Goal: Transaction & Acquisition: Purchase product/service

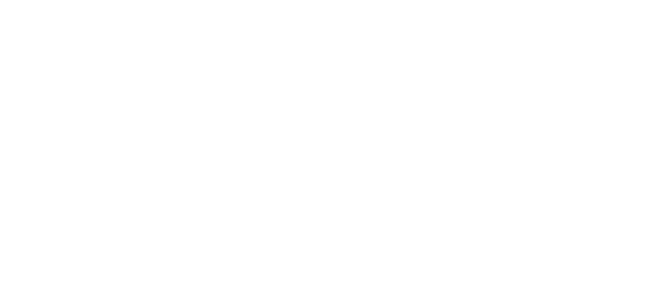
select select "*"
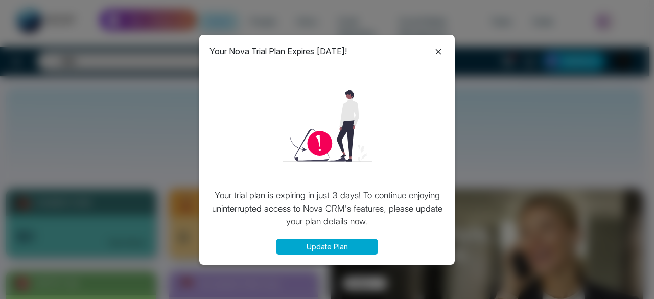
click at [436, 53] on icon at bounding box center [439, 52] width 6 height 6
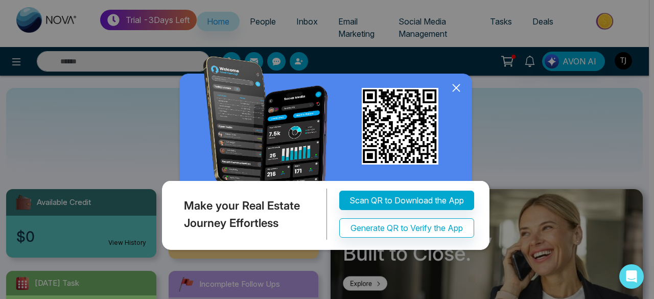
click at [457, 89] on icon at bounding box center [455, 87] width 7 height 7
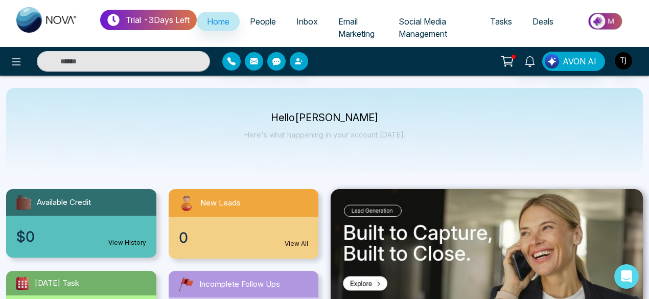
click at [606, 19] on img at bounding box center [605, 21] width 74 height 23
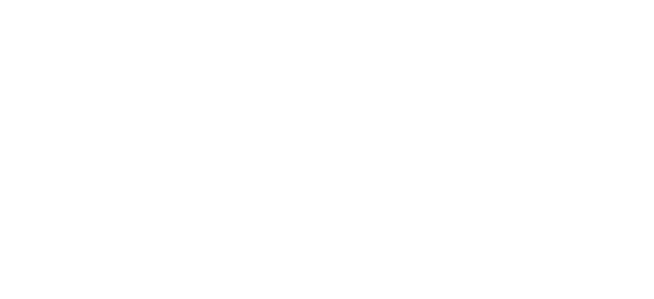
select select "*"
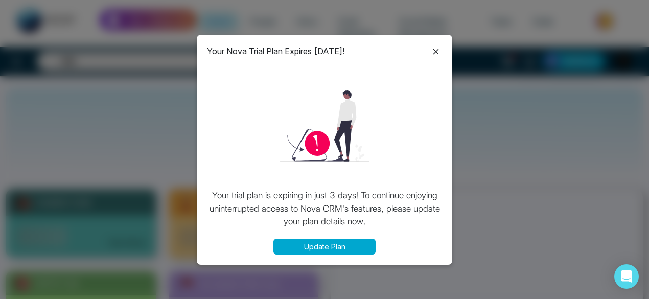
click at [435, 55] on icon at bounding box center [435, 51] width 12 height 12
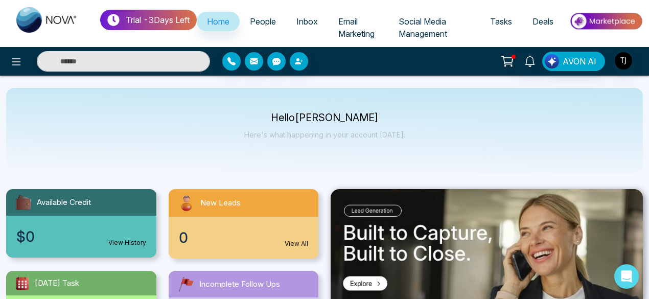
click at [588, 22] on img at bounding box center [605, 21] width 74 height 23
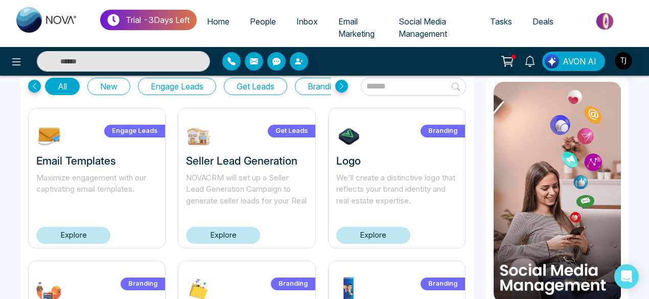
scroll to position [36, 0]
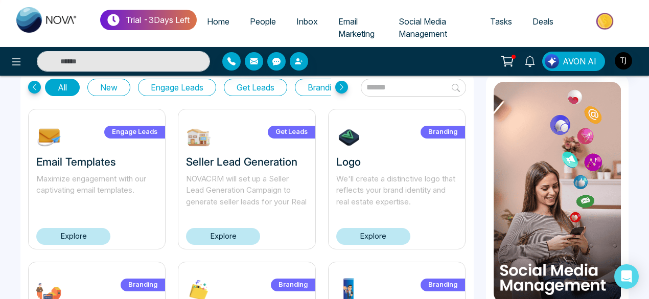
click at [377, 237] on link "Explore" at bounding box center [373, 236] width 74 height 17
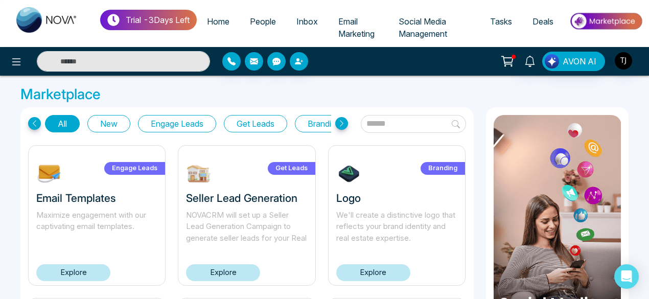
click at [400, 127] on input "text" at bounding box center [413, 124] width 105 height 18
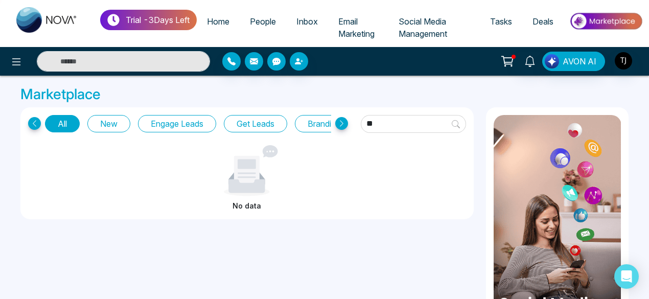
type input "*"
